Goal: Information Seeking & Learning: Learn about a topic

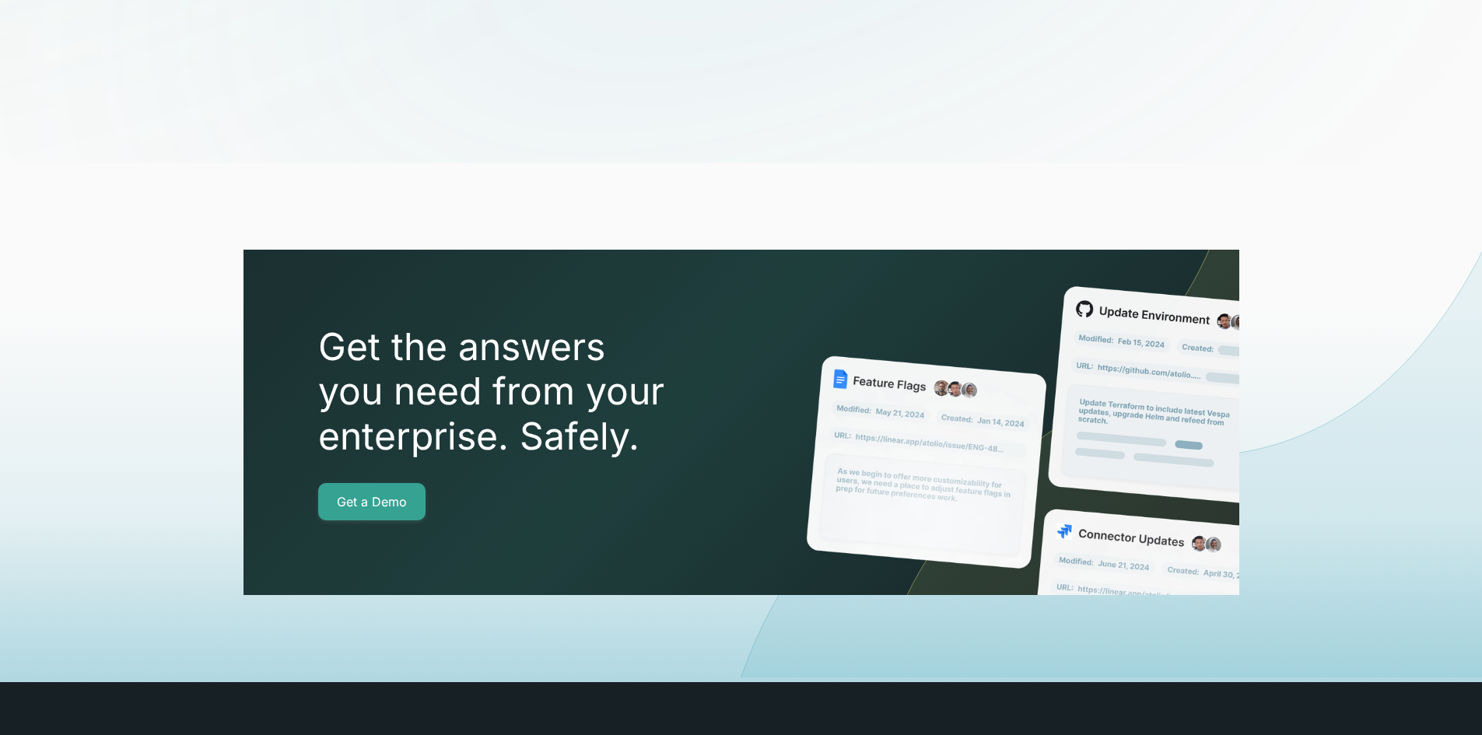
scroll to position [5454, 0]
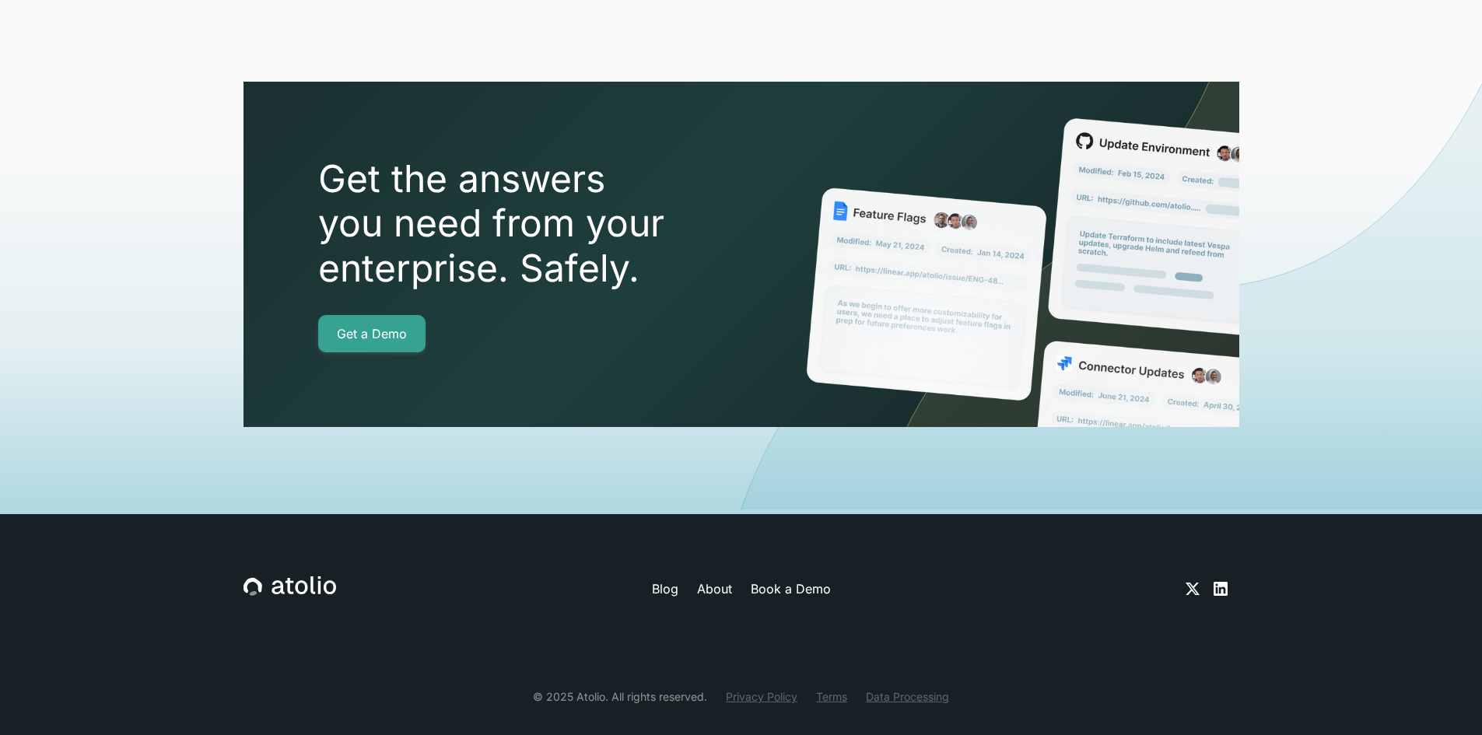
click at [766, 689] on link "Privacy Policy" at bounding box center [762, 697] width 72 height 16
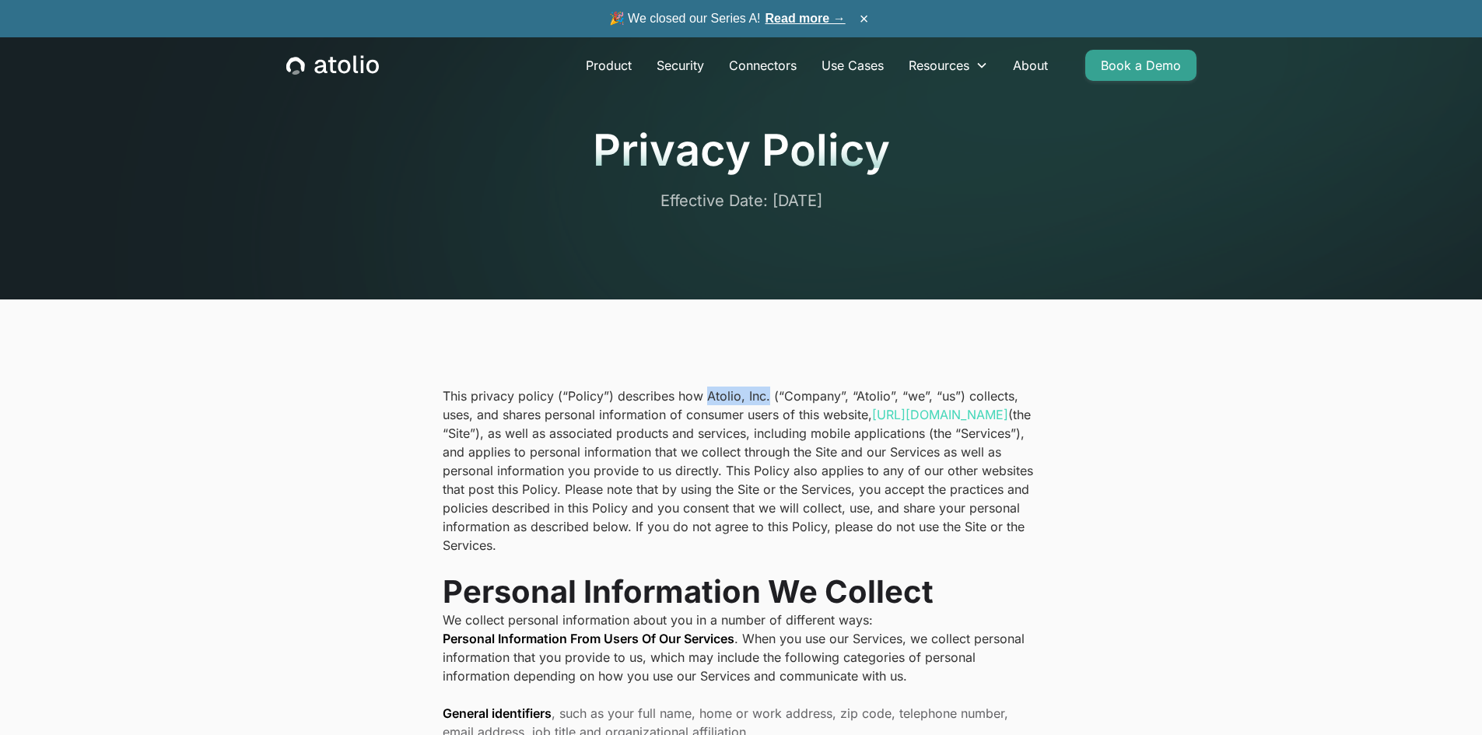
drag, startPoint x: 705, startPoint y: 401, endPoint x: 765, endPoint y: 401, distance: 59.9
click at [765, 401] on p "This privacy policy (“Policy”) describes how Atolio, Inc. (“Company”, “Atolio”,…" at bounding box center [742, 471] width 598 height 168
copy p "Atolio, Inc."
